Goal: Task Accomplishment & Management: Use online tool/utility

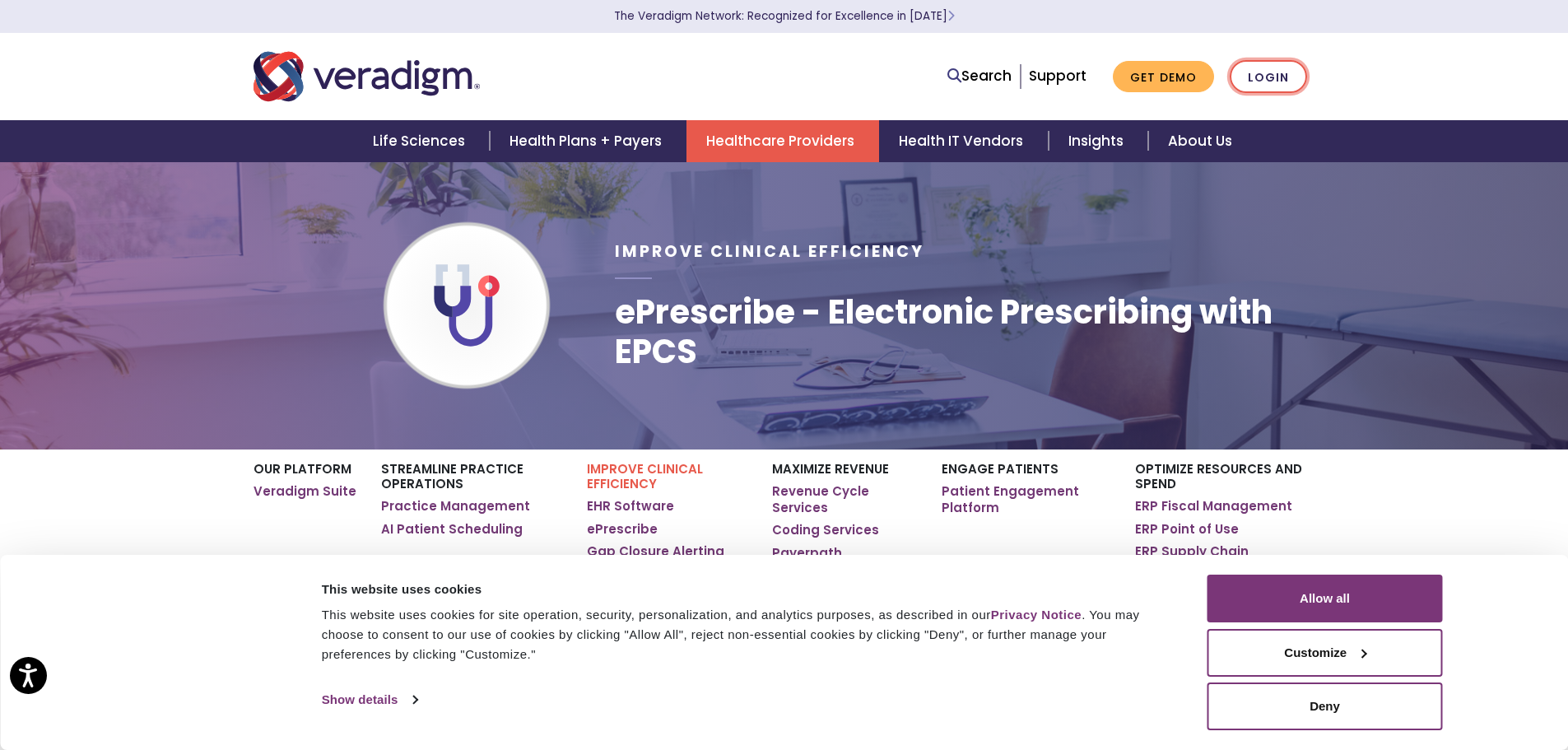
click at [1255, 81] on link "Login" at bounding box center [1268, 76] width 77 height 33
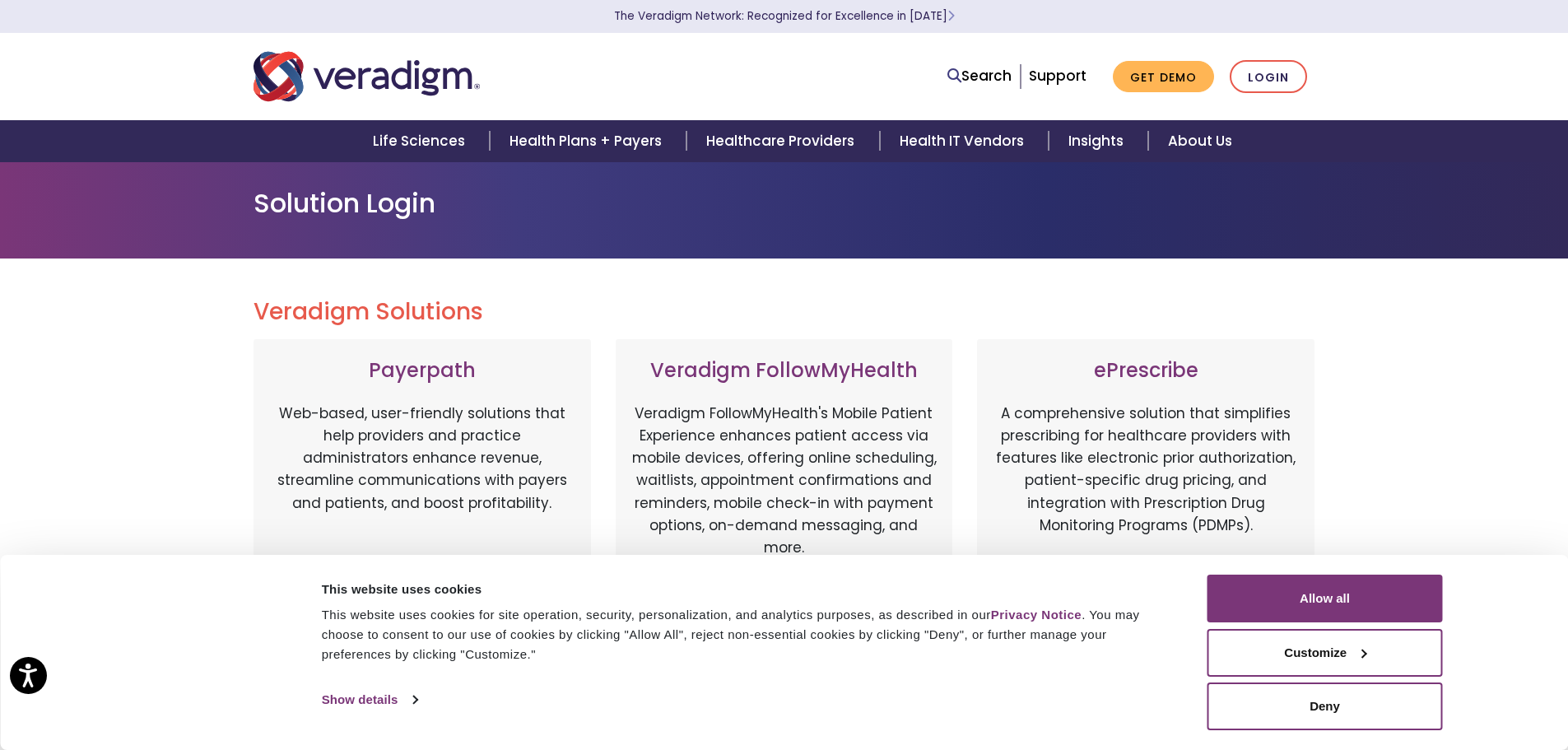
click at [1160, 370] on h3 "ePrescribe" at bounding box center [1146, 371] width 305 height 23
click at [1325, 714] on button "Deny" at bounding box center [1325, 706] width 235 height 48
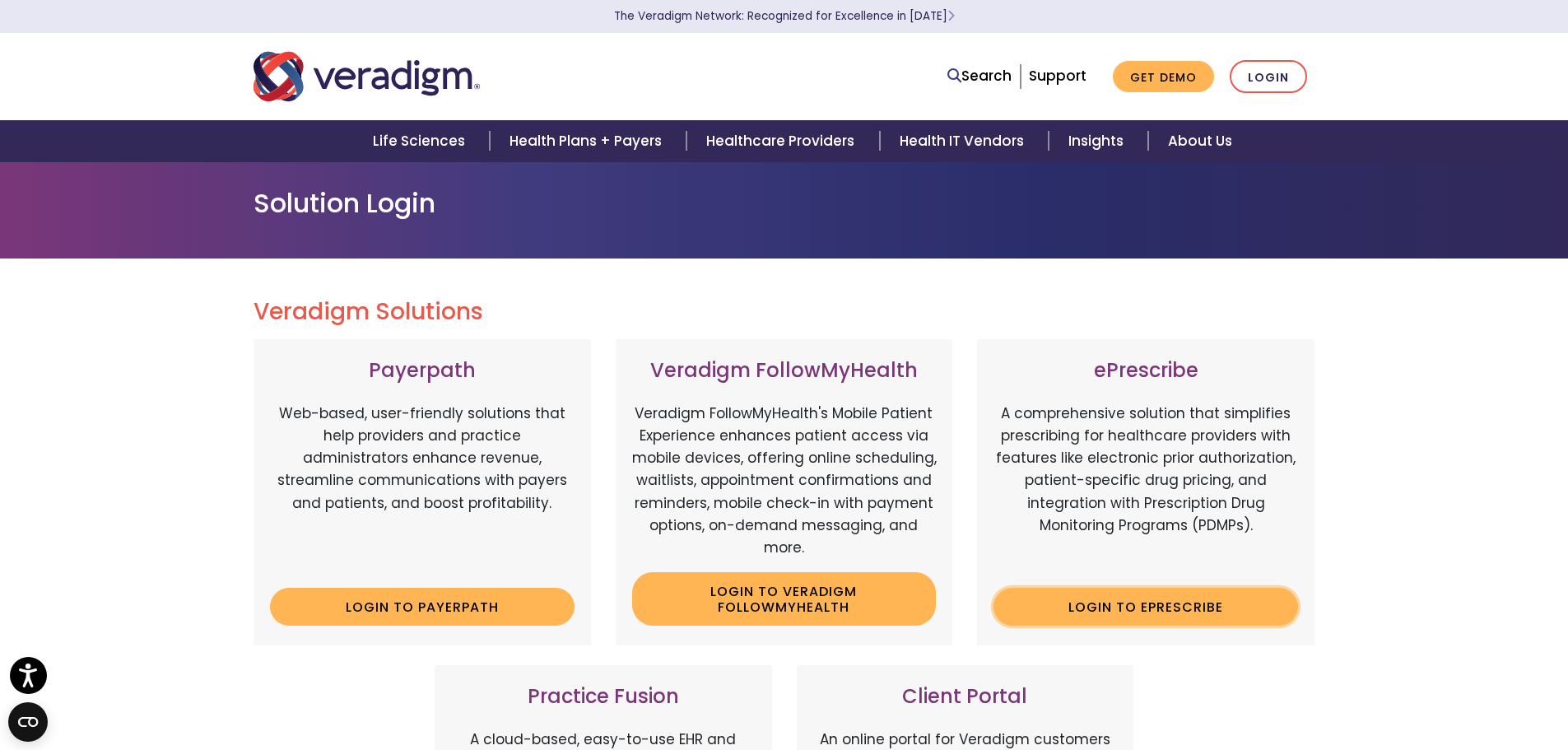
click at [1130, 608] on link "Login to ePrescribe" at bounding box center [1146, 606] width 305 height 38
